Goal: Task Accomplishment & Management: Manage account settings

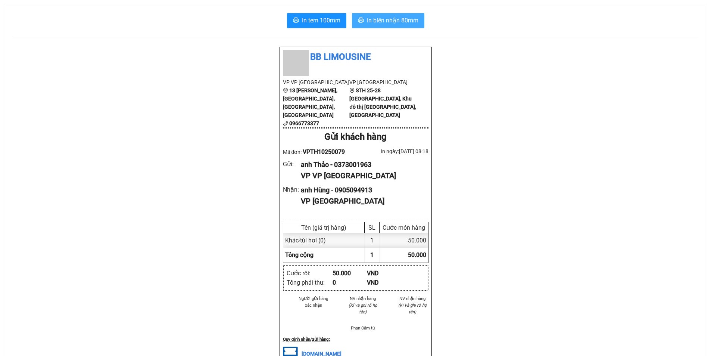
click at [393, 17] on span "In biên nhận 80mm" at bounding box center [393, 20] width 52 height 9
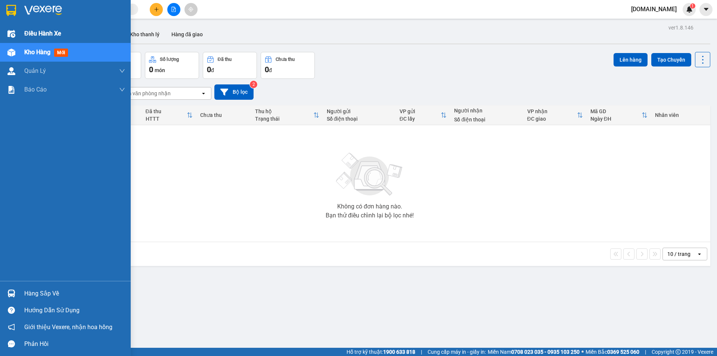
click at [37, 31] on span "Điều hành xe" at bounding box center [42, 33] width 37 height 9
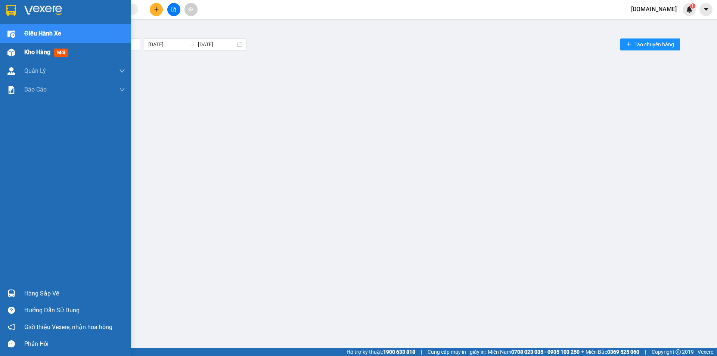
click at [35, 43] on div "Kho hàng mới" at bounding box center [74, 52] width 101 height 19
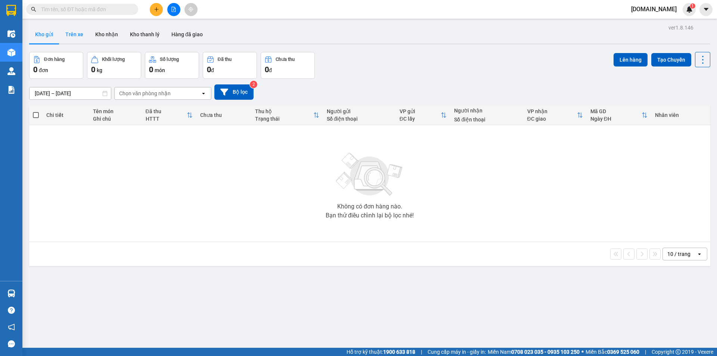
click at [83, 34] on button "Trên xe" at bounding box center [74, 34] width 30 height 18
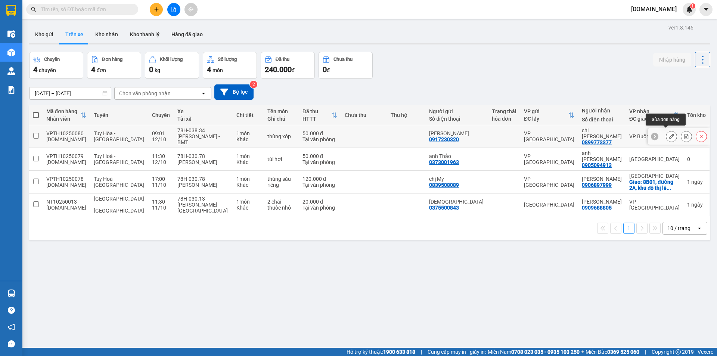
click at [666, 133] on button at bounding box center [671, 136] width 10 height 13
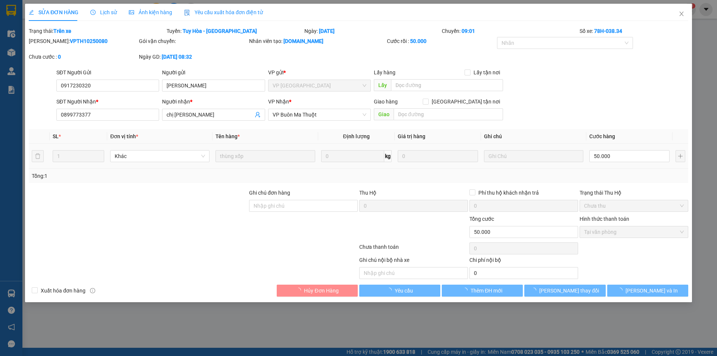
type input "0917230320"
type input "anh Vũ"
type input "0899773377"
type input "chị [PERSON_NAME]"
type input "0"
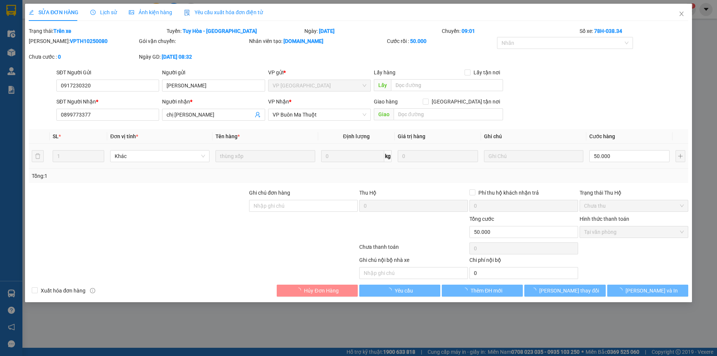
type input "50.000"
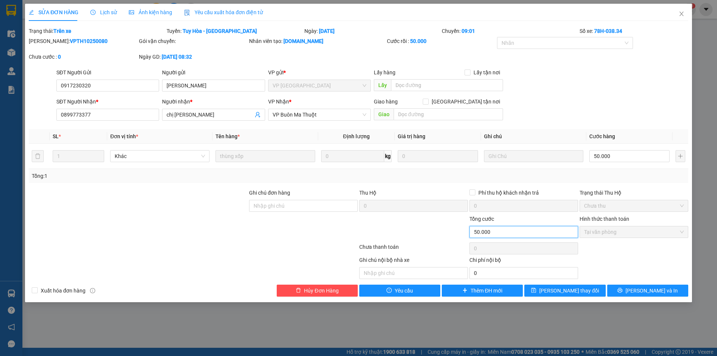
click at [531, 234] on input "50.000" at bounding box center [523, 232] width 109 height 12
click at [533, 236] on input "50.000" at bounding box center [523, 232] width 109 height 12
click at [522, 232] on input "50.000" at bounding box center [523, 232] width 109 height 12
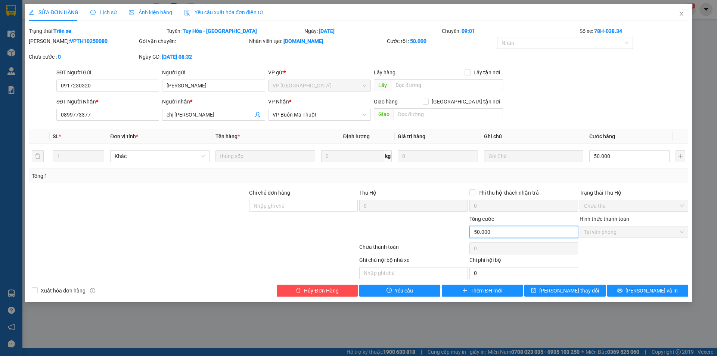
click at [522, 232] on input "50.000" at bounding box center [523, 232] width 109 height 12
click at [512, 233] on input "50.000" at bounding box center [523, 232] width 109 height 12
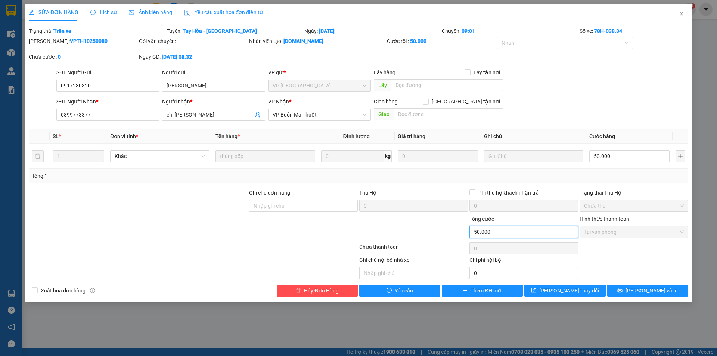
click at [512, 233] on input "50.000" at bounding box center [523, 232] width 109 height 12
click at [528, 233] on input "50.000" at bounding box center [523, 232] width 109 height 12
click at [506, 232] on input "50.000" at bounding box center [523, 232] width 109 height 12
click at [320, 114] on span "VP Buôn Ma Thuột" at bounding box center [320, 114] width 94 height 11
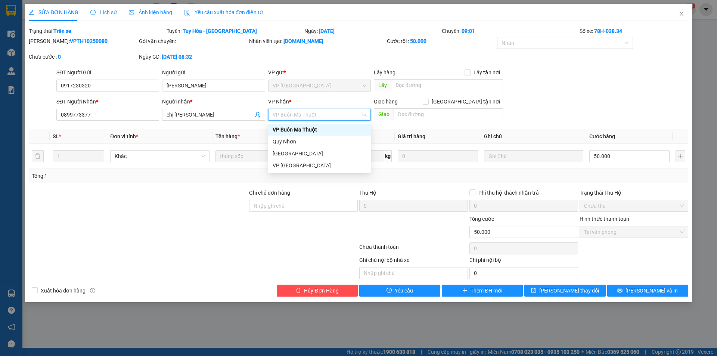
click at [333, 127] on div "VP Buôn Ma Thuột" at bounding box center [320, 129] width 94 height 8
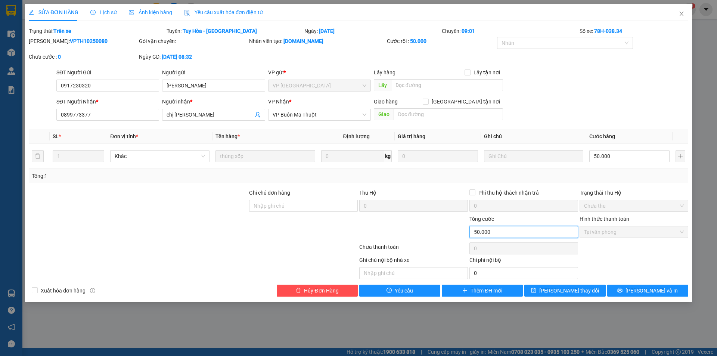
click at [507, 230] on input "50.000" at bounding box center [523, 232] width 109 height 12
click at [507, 234] on input "50.000" at bounding box center [523, 232] width 109 height 12
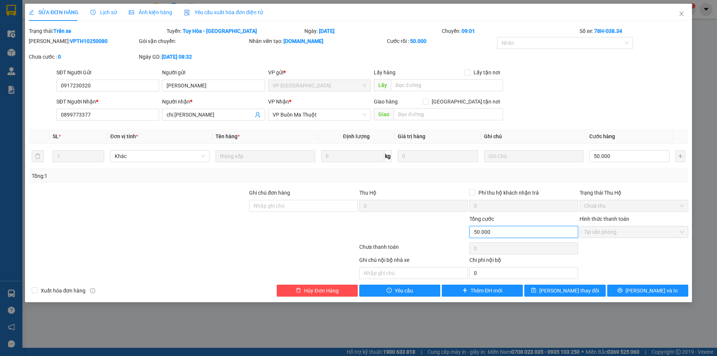
click at [507, 234] on input "50.000" at bounding box center [523, 232] width 109 height 12
click at [422, 112] on input "text" at bounding box center [448, 114] width 109 height 12
type input "8"
click at [498, 231] on input "50.000" at bounding box center [523, 232] width 109 height 12
drag, startPoint x: 93, startPoint y: 84, endPoint x: 52, endPoint y: 83, distance: 40.7
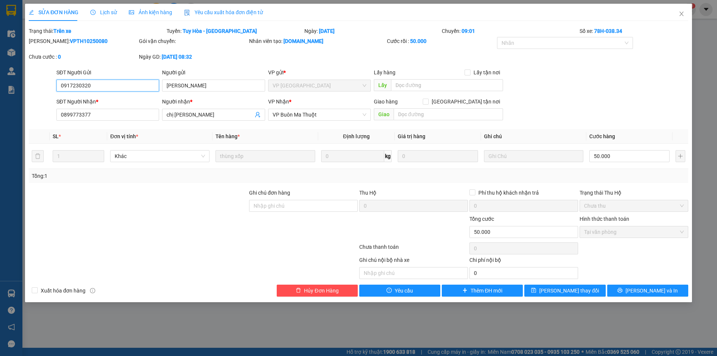
click at [52, 83] on div "SĐT Người Gửi 0917230320 0917230320 Người gửi anh Vũ VP gửi * VP Tuy Hòa Lấy hà…" at bounding box center [358, 81] width 661 height 26
click at [324, 289] on span "Hủy Đơn Hàng" at bounding box center [321, 290] width 34 height 8
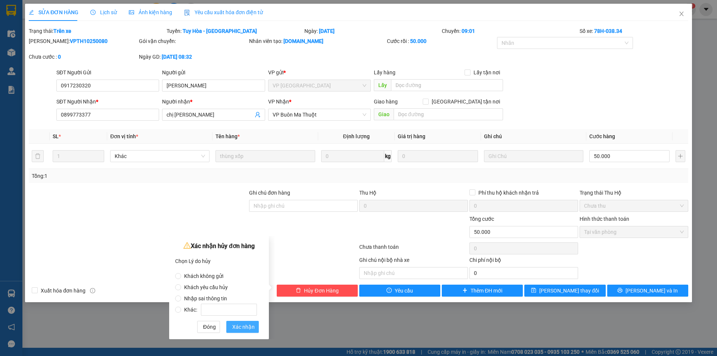
click at [248, 327] on span "Xác nhận" at bounding box center [243, 327] width 22 height 8
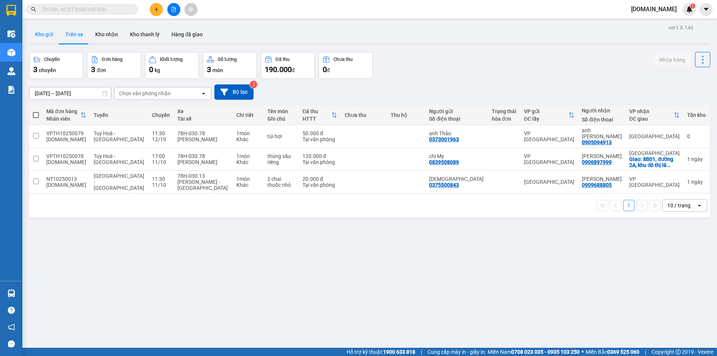
click at [50, 31] on button "Kho gửi" at bounding box center [44, 34] width 30 height 18
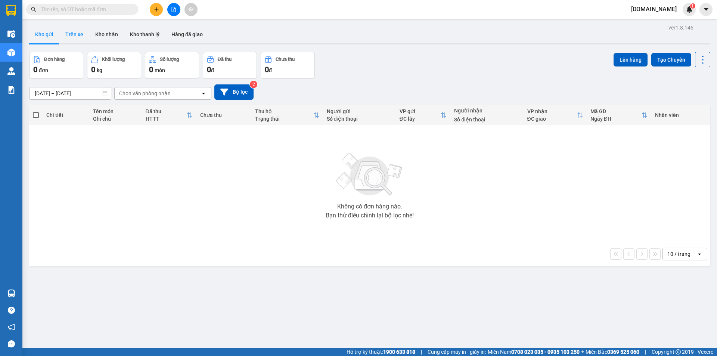
click at [68, 38] on button "Trên xe" at bounding box center [74, 34] width 30 height 18
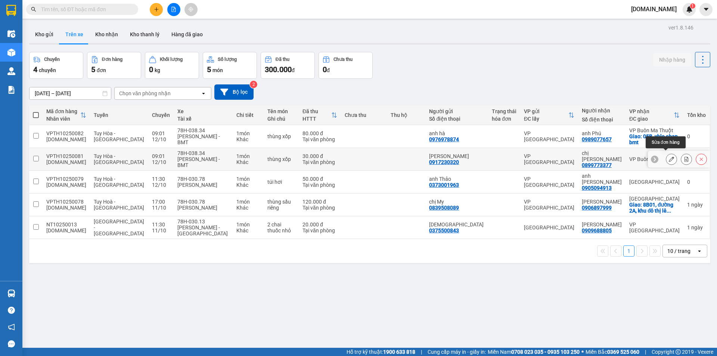
click at [669, 156] on icon at bounding box center [671, 158] width 5 height 5
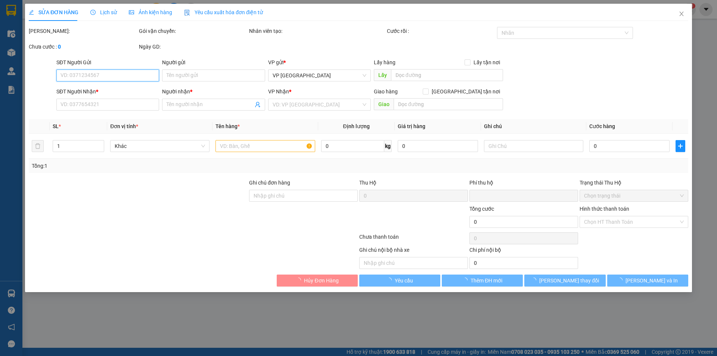
type input "0917230320"
type input "anh vũ"
type input "0899773377"
type input "chị [PERSON_NAME]"
type input "0"
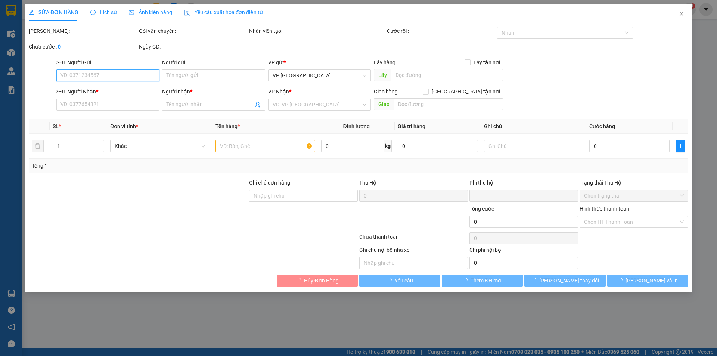
type input "30.000"
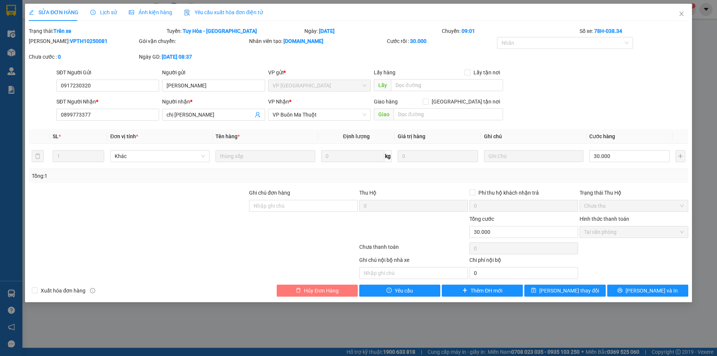
click at [339, 291] on button "Hủy Đơn Hàng" at bounding box center [317, 291] width 81 height 12
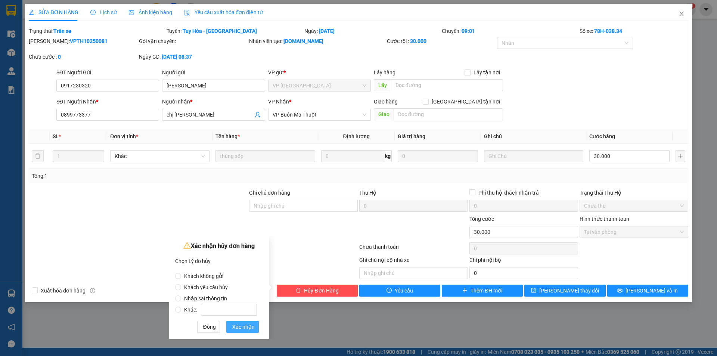
click at [245, 328] on span "Xác nhận" at bounding box center [243, 327] width 22 height 8
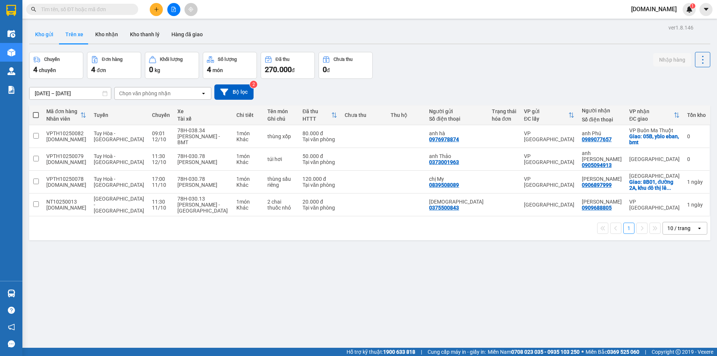
click at [48, 38] on button "Kho gửi" at bounding box center [44, 34] width 30 height 18
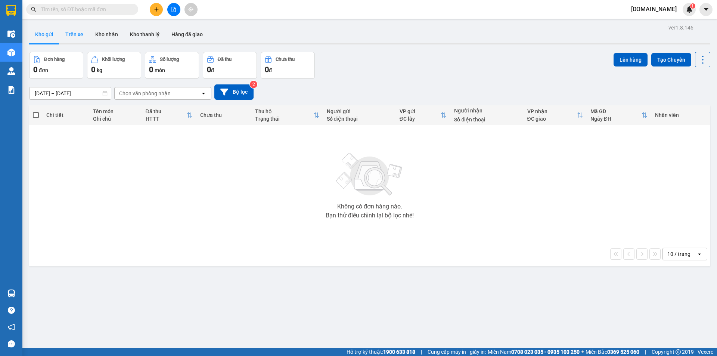
click at [75, 35] on button "Trên xe" at bounding box center [74, 34] width 30 height 18
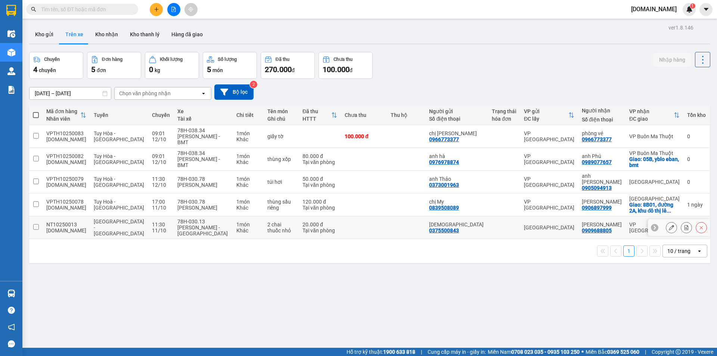
click at [36, 216] on td at bounding box center [35, 227] width 13 height 23
checkbox input "true"
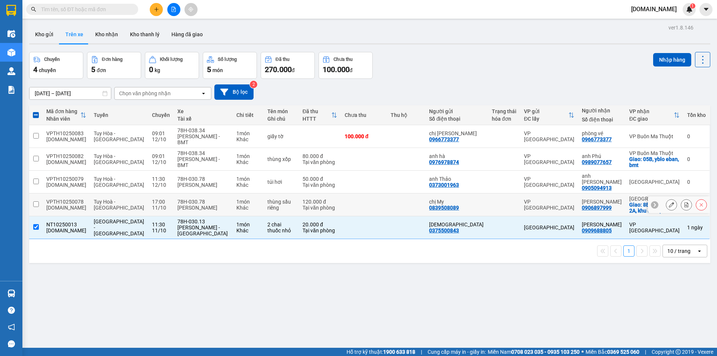
drag, startPoint x: 37, startPoint y: 188, endPoint x: 43, endPoint y: 181, distance: 9.8
click at [38, 193] on td at bounding box center [35, 204] width 13 height 23
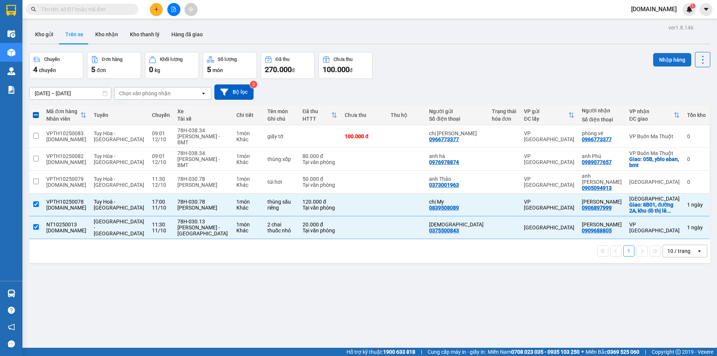
click at [661, 59] on button "Nhập hàng" at bounding box center [672, 59] width 38 height 13
checkbox input "false"
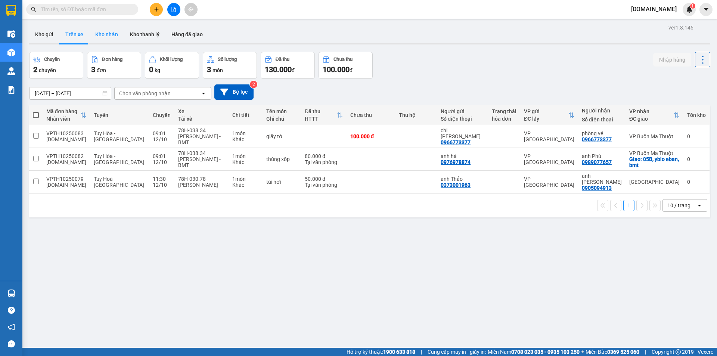
click at [107, 29] on button "Kho nhận" at bounding box center [106, 34] width 35 height 18
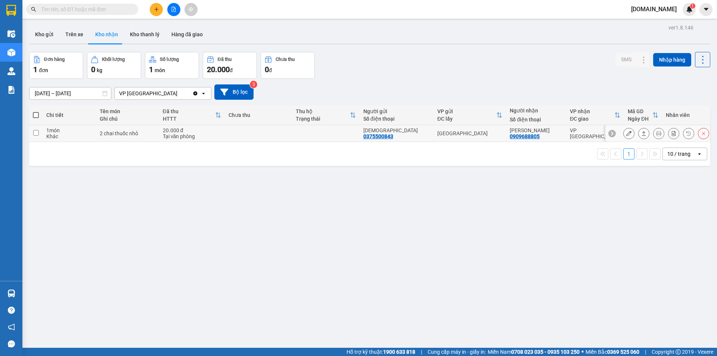
click at [130, 131] on div "2 chai thuốc nhỏ" at bounding box center [128, 133] width 56 height 6
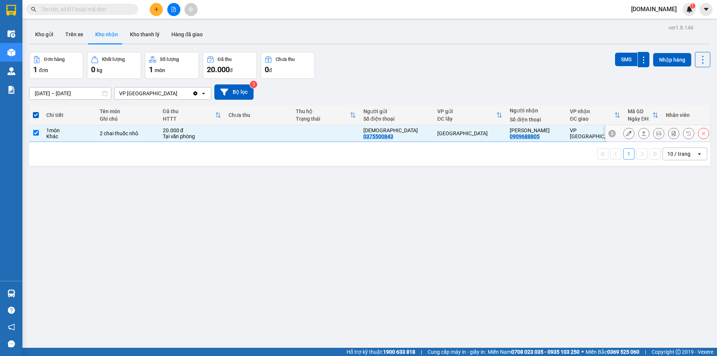
click at [130, 131] on div "2 chai thuốc nhỏ" at bounding box center [128, 133] width 56 height 6
checkbox input "false"
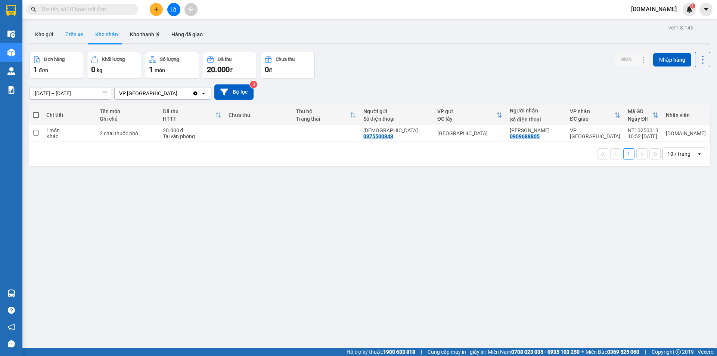
click at [75, 37] on button "Trên xe" at bounding box center [74, 34] width 30 height 18
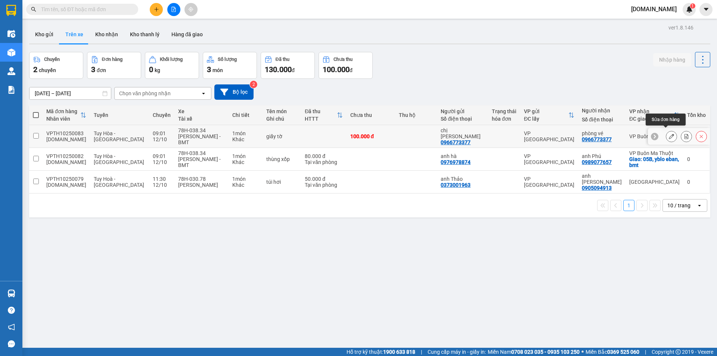
click at [668, 132] on button at bounding box center [671, 136] width 10 height 13
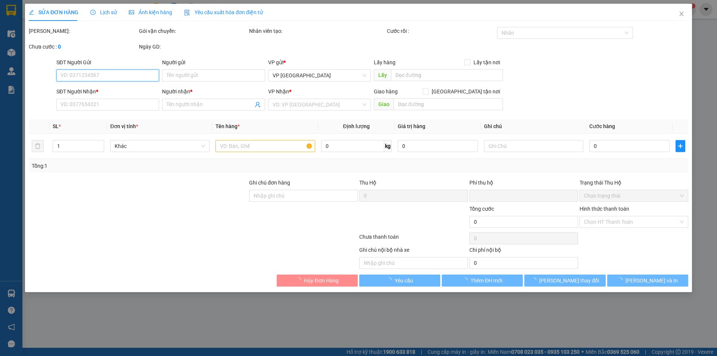
type input "0966773377"
type input "chị [PERSON_NAME]"
type input "0966773377"
type input "phòng vé"
type input "0"
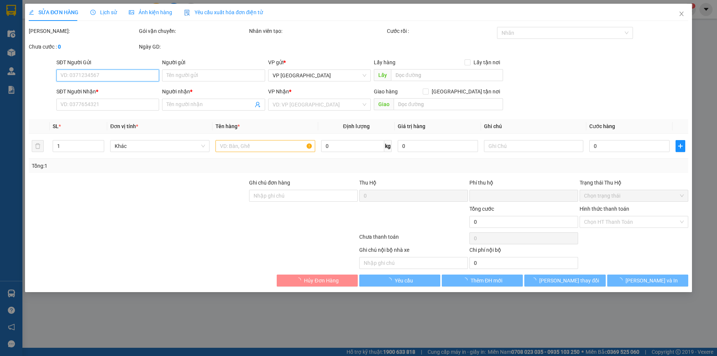
type input "100.000"
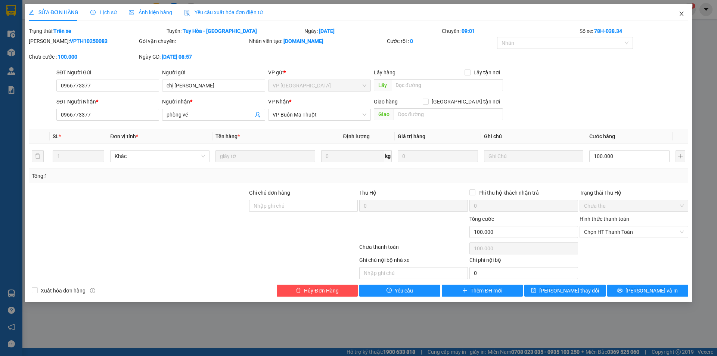
click at [681, 12] on icon "close" at bounding box center [681, 14] width 6 height 6
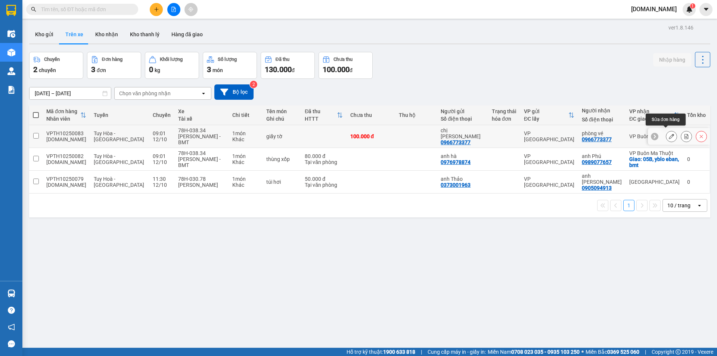
click at [669, 134] on icon at bounding box center [671, 136] width 5 height 5
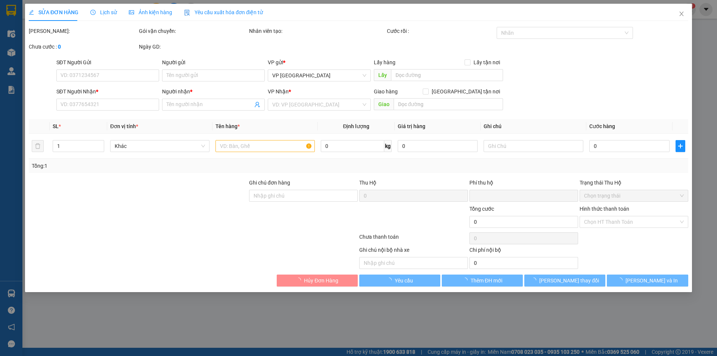
type input "0966773377"
type input "chị [PERSON_NAME]"
type input "0966773377"
type input "phòng vé"
type input "0"
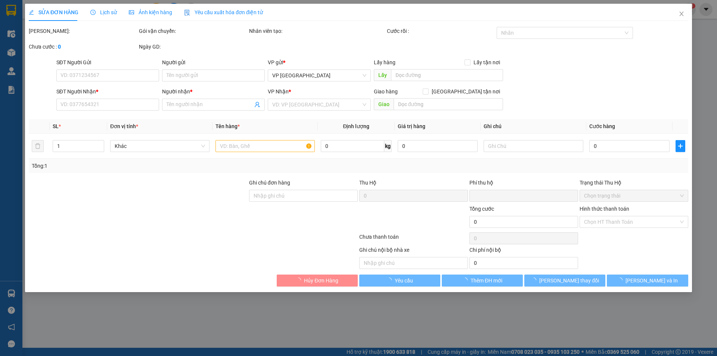
type input "100.000"
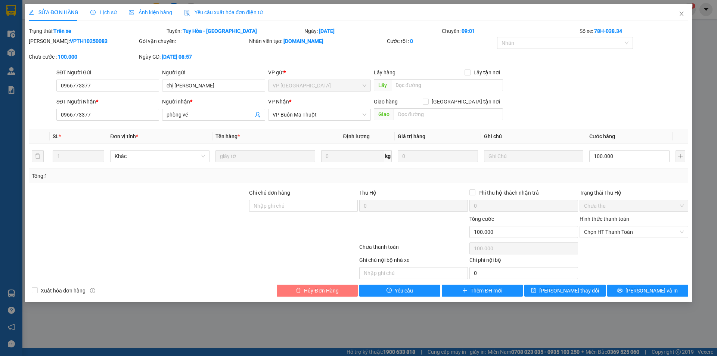
click at [333, 287] on span "Hủy Đơn Hàng" at bounding box center [321, 290] width 34 height 8
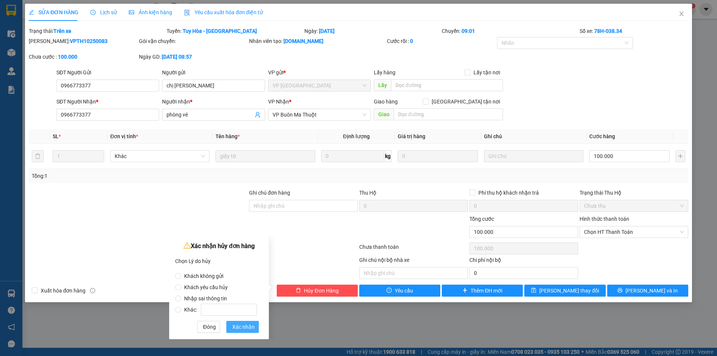
click at [251, 324] on span "Xác nhận" at bounding box center [243, 327] width 22 height 8
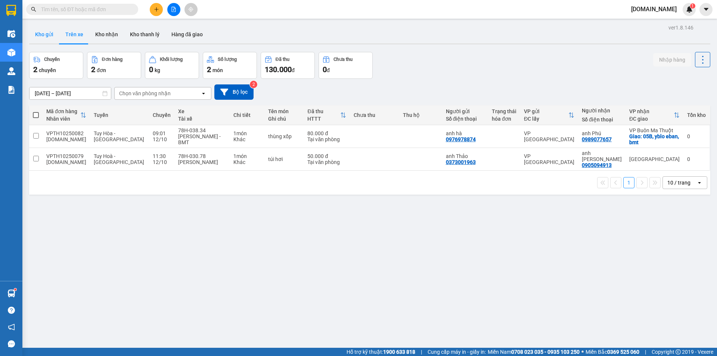
click at [50, 28] on button "Kho gửi" at bounding box center [44, 34] width 30 height 18
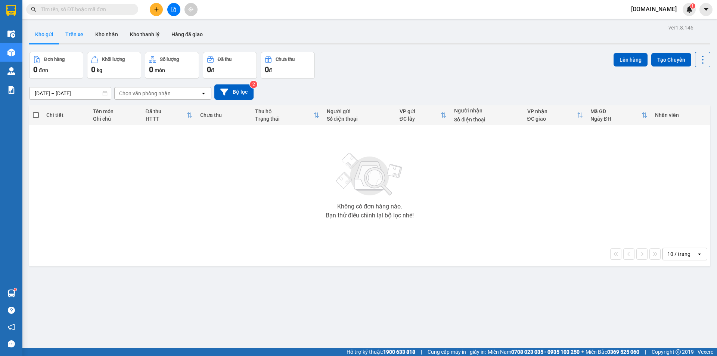
click at [72, 35] on button "Trên xe" at bounding box center [74, 34] width 30 height 18
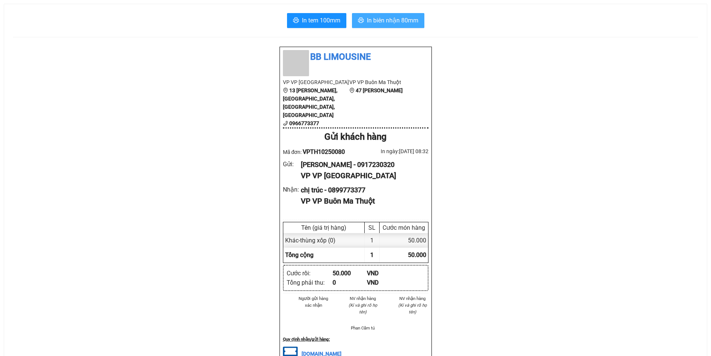
click at [383, 17] on span "In biên nhận 80mm" at bounding box center [393, 20] width 52 height 9
click at [404, 21] on span "In biên nhận 80mm" at bounding box center [393, 20] width 52 height 9
click at [398, 16] on span "In biên nhận 80mm" at bounding box center [393, 20] width 52 height 9
click at [405, 15] on button "In biên nhận 80mm" at bounding box center [388, 20] width 72 height 15
click at [413, 20] on span "In biên nhận 80mm" at bounding box center [393, 20] width 52 height 9
